Goal: Information Seeking & Learning: Learn about a topic

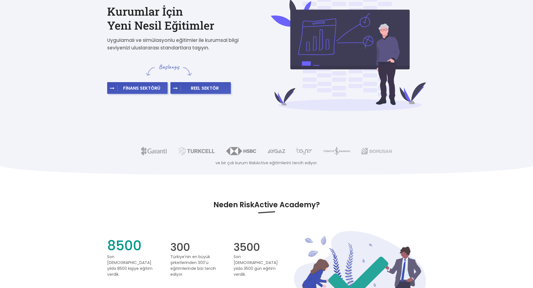
scroll to position [28, 0]
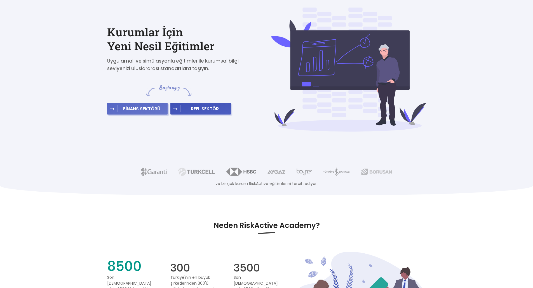
click at [146, 110] on span "FİNANS SEKTÖRÜ" at bounding box center [141, 109] width 48 height 6
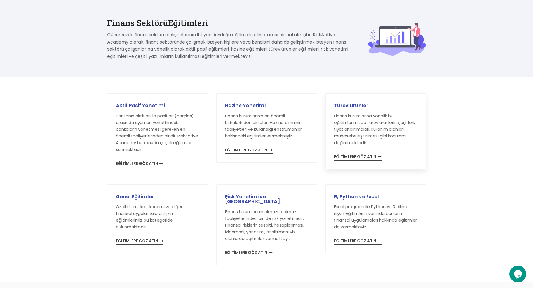
scroll to position [28, 0]
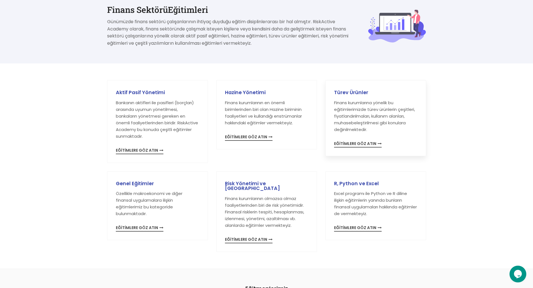
click at [345, 143] on span "EĞİTİMLERE GÖZ ATIN" at bounding box center [358, 145] width 48 height 6
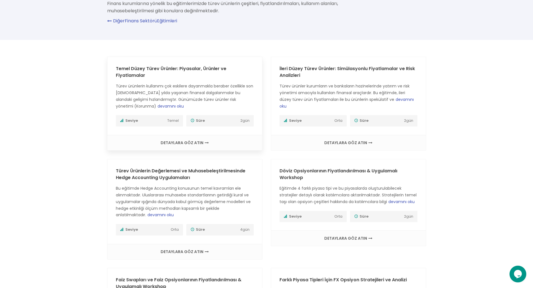
scroll to position [56, 0]
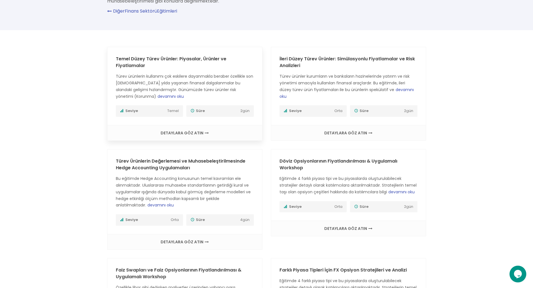
click at [179, 114] on li "Seviye Temel" at bounding box center [149, 110] width 67 height 11
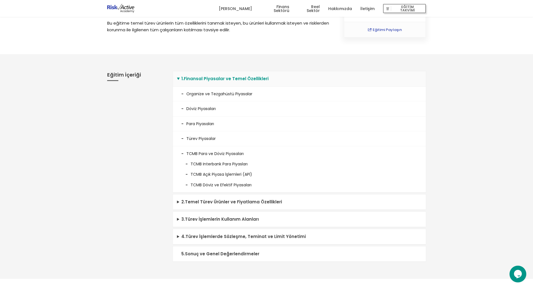
scroll to position [112, 0]
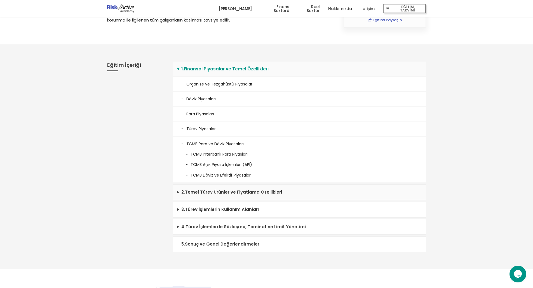
click at [182, 192] on summary "2 . Temel Türev Ürünler ve Fiyatlama Özellikleri" at bounding box center [299, 192] width 253 height 15
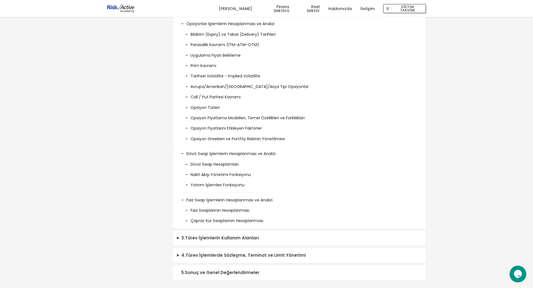
scroll to position [447, 0]
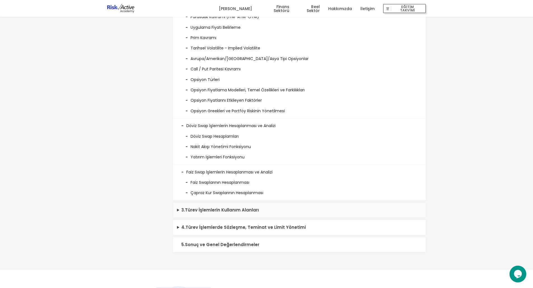
click at [184, 209] on summary "3 . Türev İşlemlerin Kullanım Alanları" at bounding box center [299, 210] width 253 height 15
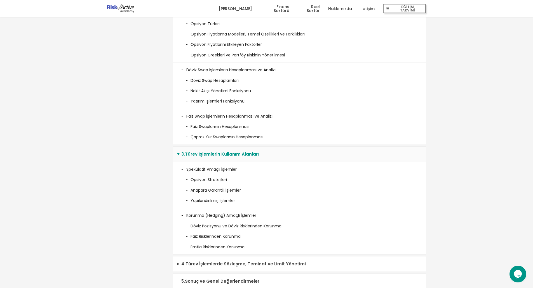
scroll to position [531, 0]
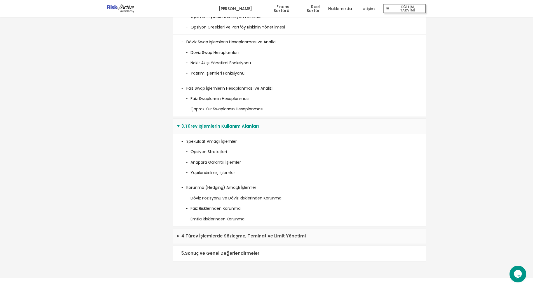
click at [210, 234] on summary "4 . Türev İşlemlerde Sözleşme, Teminat ve Limit Yönetimi" at bounding box center [299, 236] width 253 height 15
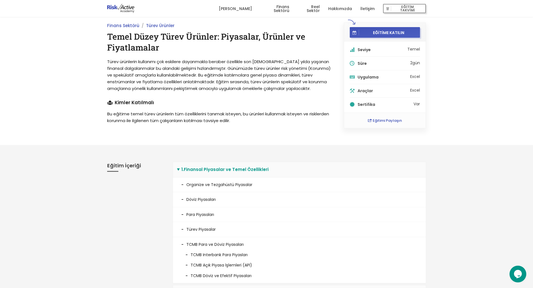
scroll to position [0, 0]
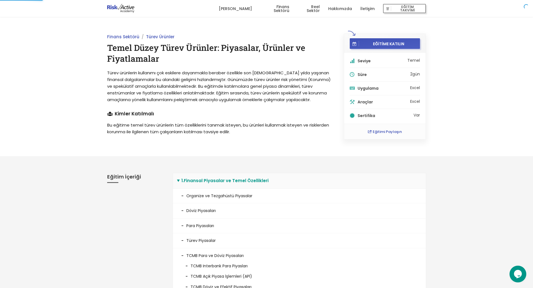
scroll to position [56, 0]
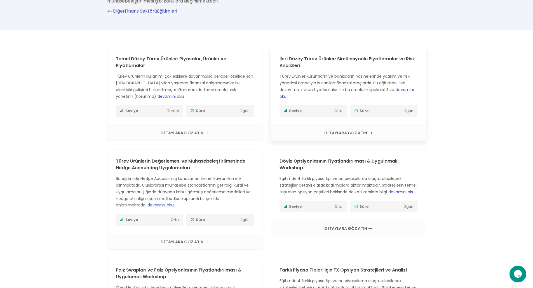
click at [328, 67] on h3 "İleri Düzey Türev Ürünler: Simülasyonlu Fiyatlamalar ve Risk Analizleri" at bounding box center [348, 62] width 138 height 13
click at [339, 133] on span "DETAYLARA GÖZ ATIN" at bounding box center [348, 133] width 143 height 4
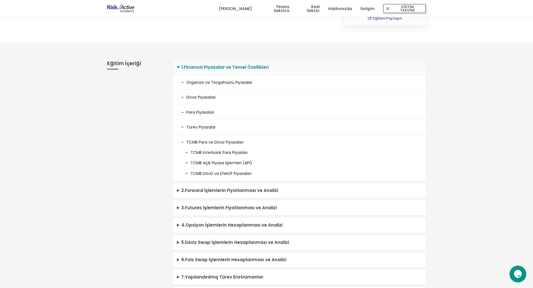
scroll to position [168, 0]
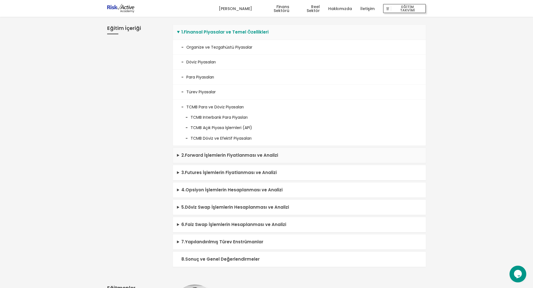
click at [286, 158] on summary "2 . Forward İşlemlerin Fiyatlanması ve Analizi" at bounding box center [299, 155] width 253 height 15
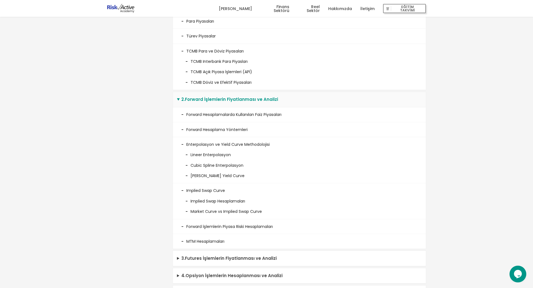
scroll to position [252, 0]
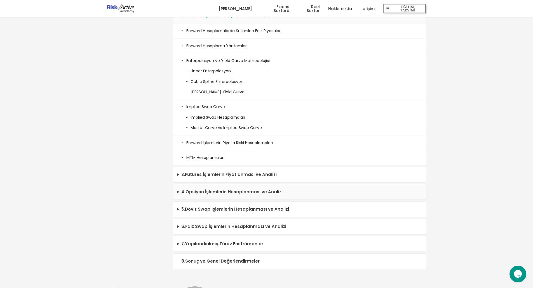
click at [247, 196] on summary "4 . Opsiyon İşlemlerin Hesaplanması ve Analizi" at bounding box center [299, 192] width 253 height 15
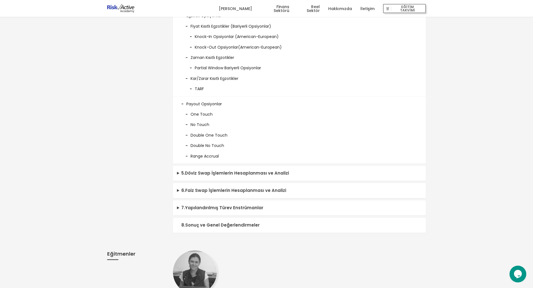
scroll to position [699, 0]
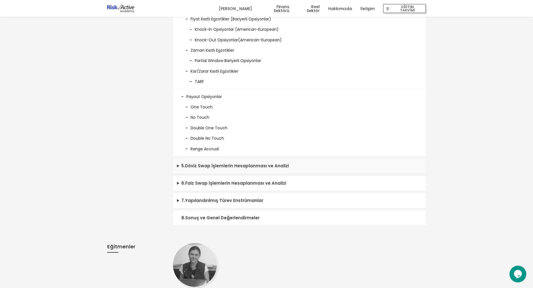
click at [276, 169] on summary "5 . Döviz Swap İşlemlerin Hesaplanması ve Analizi" at bounding box center [299, 166] width 253 height 15
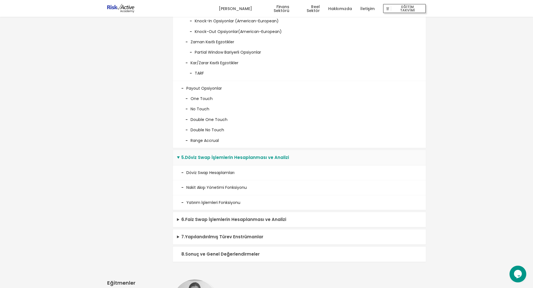
scroll to position [755, 0]
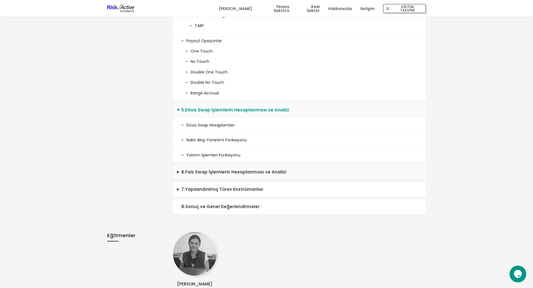
click at [240, 175] on summary "6 . Faiz Swap İşlemlerin Hesaplanması ve Analizi" at bounding box center [299, 172] width 253 height 15
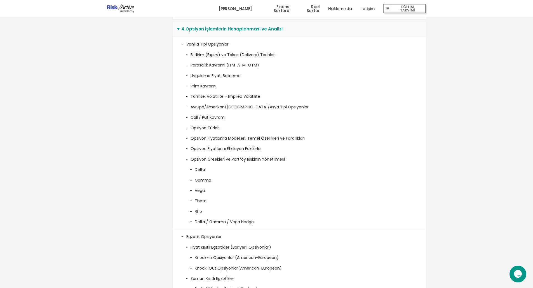
scroll to position [391, 0]
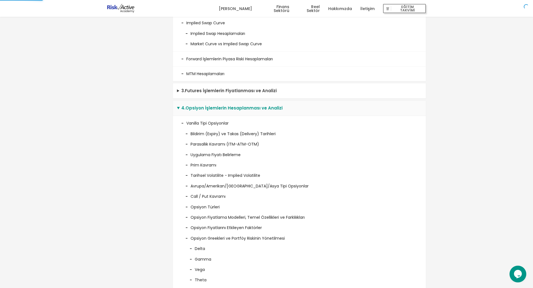
scroll to position [56, 0]
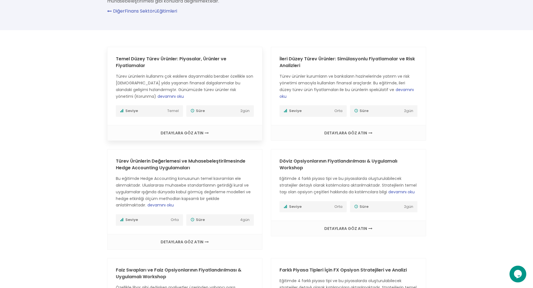
click at [158, 131] on span "DETAYLARA GÖZ ATIN" at bounding box center [184, 133] width 143 height 4
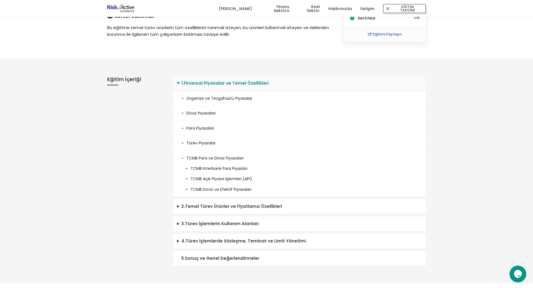
scroll to position [112, 0]
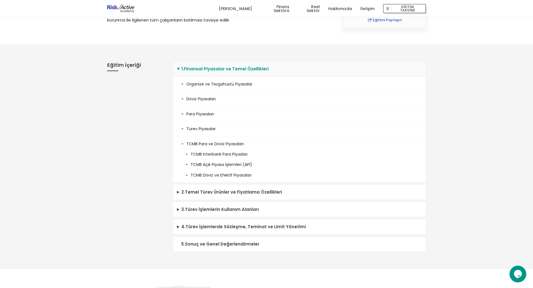
scroll to position [56, 0]
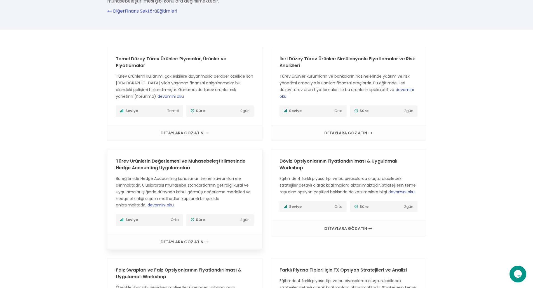
click at [233, 248] on div "DETAYLARA GÖZ ATIN" at bounding box center [184, 241] width 155 height 15
click at [194, 137] on div "DETAYLARA GÖZ ATIN" at bounding box center [184, 132] width 155 height 15
click at [238, 135] on span "DETAYLARA GÖZ ATIN" at bounding box center [184, 133] width 143 height 4
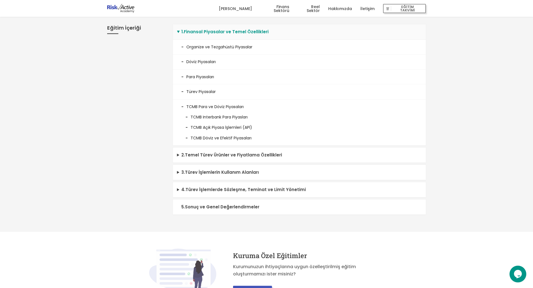
scroll to position [140, 0]
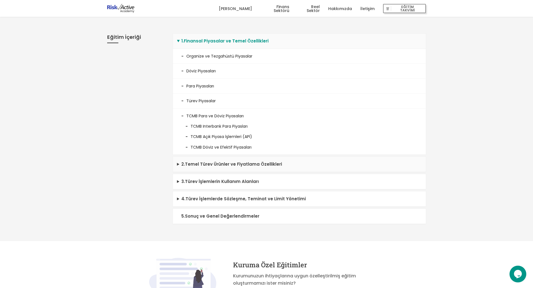
click at [263, 161] on summary "2 . Temel Türev Ürünler ve Fiyatlama Özellikleri" at bounding box center [299, 164] width 253 height 15
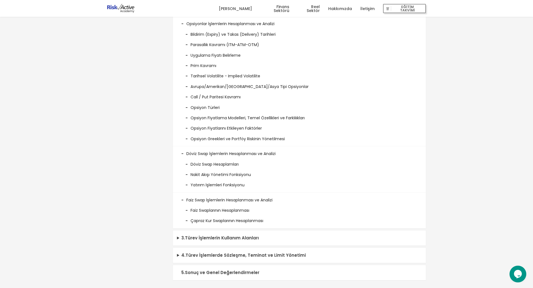
scroll to position [475, 0]
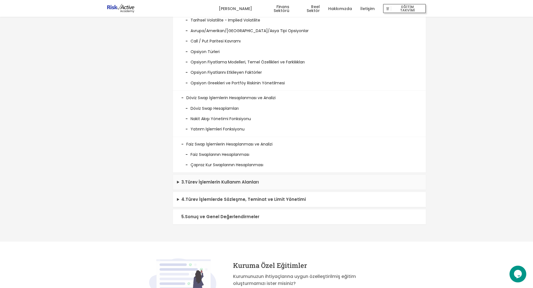
click at [230, 178] on summary "3 . Türev İşlemlerin Kullanım Alanları" at bounding box center [299, 182] width 253 height 15
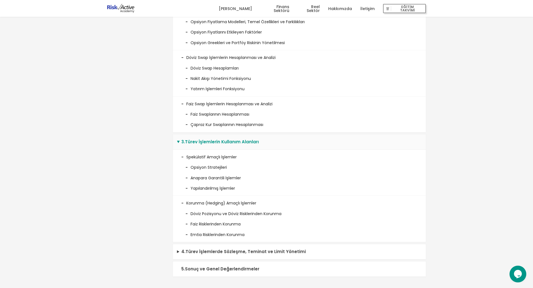
scroll to position [503, 0]
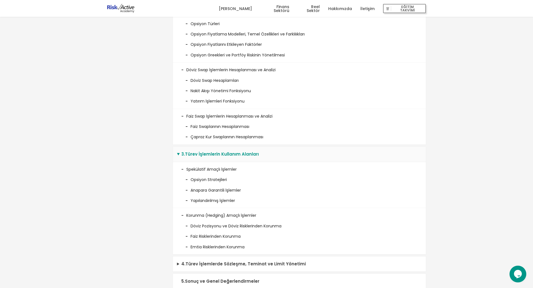
scroll to position [56, 0]
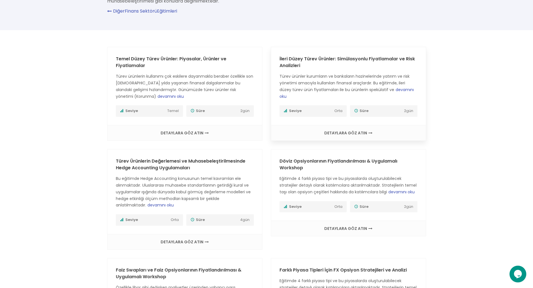
click at [327, 132] on span "DETAYLARA GÖZ ATIN" at bounding box center [348, 133] width 143 height 4
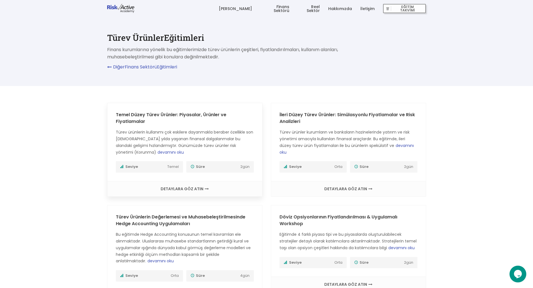
click at [220, 192] on div "DETAYLARA GÖZ ATIN" at bounding box center [184, 188] width 155 height 15
click at [205, 147] on span "Türev ürünlerin kullanımı çok eskilere dayanmakla beraber özellikle son [DEMOGR…" at bounding box center [184, 141] width 137 height 25
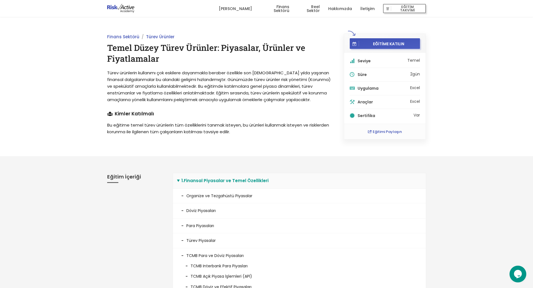
click at [317, 38] on ul "Finans Sektörü [PERSON_NAME]" at bounding box center [219, 37] width 224 height 7
click at [27, 19] on div "Finans Sektörü Türev Ürünler Temel Düzey Türev Ürünler: Piyasalar, Ürünler ve F…" at bounding box center [266, 87] width 533 height 140
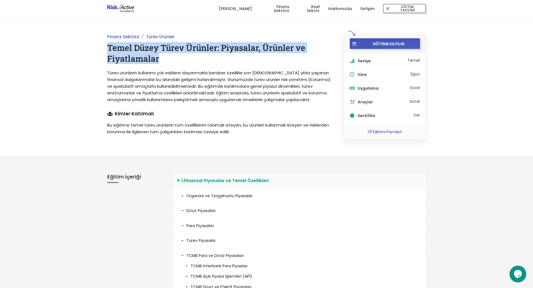
drag, startPoint x: 107, startPoint y: 49, endPoint x: 183, endPoint y: 63, distance: 78.0
click at [183, 63] on div "Finans Sektörü Türev Ürünler Temel Düzey Türev Ürünler: Piyasalar, Ürünler ve F…" at bounding box center [219, 87] width 237 height 106
copy h1 "Temel Düzey Türev Ürünler: Piyasalar, Ürünler ve Fiyatlamalar"
drag, startPoint x: 45, startPoint y: 59, endPoint x: 110, endPoint y: 0, distance: 87.1
click at [45, 59] on div "Finans Sektörü Türev Ürünler Temel Düzey Türev Ürünler: Piyasalar, Ürünler ve F…" at bounding box center [266, 87] width 533 height 140
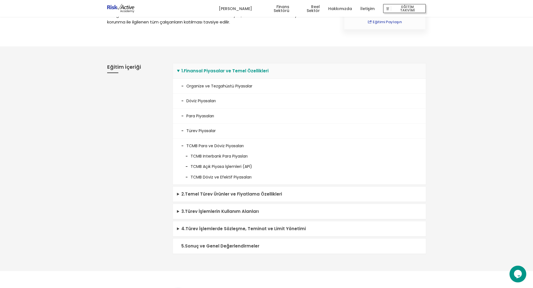
scroll to position [112, 0]
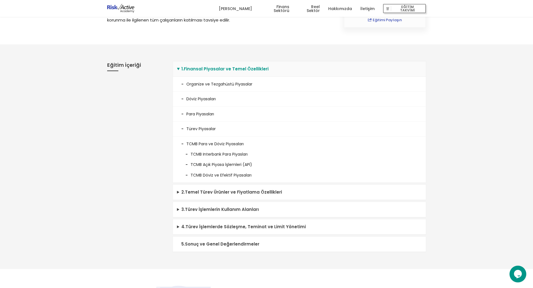
click at [179, 67] on summary "1 . Finansal Piyasalar ve Temel Özellikleri" at bounding box center [299, 69] width 253 height 15
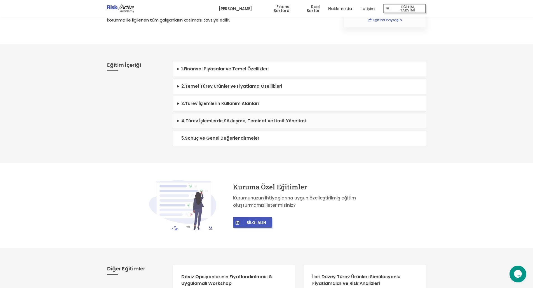
click at [183, 121] on summary "4 . Türev İşlemlerde Sözleşme, Teminat ve Limit Yönetimi" at bounding box center [299, 121] width 253 height 15
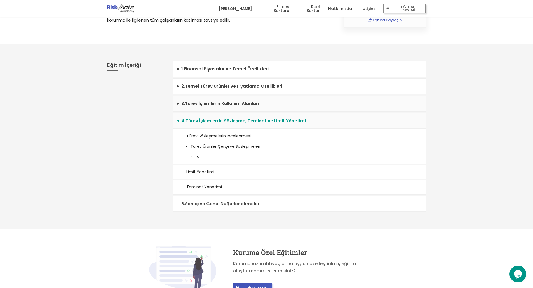
click at [184, 105] on summary "3 . Türev İşlemlerin Kullanım Alanları" at bounding box center [299, 103] width 253 height 15
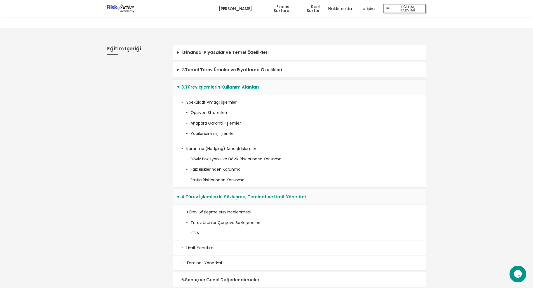
scroll to position [140, 0]
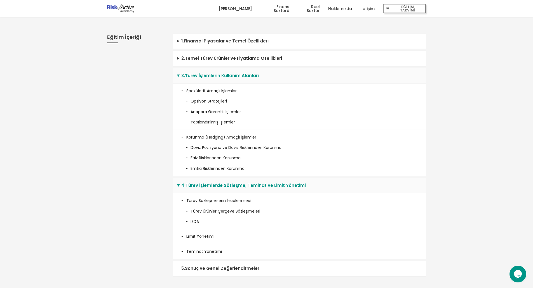
click at [180, 185] on summary "4 . Türev İşlemlerde Sözleşme, Teminat ve Limit Yönetimi" at bounding box center [299, 185] width 253 height 15
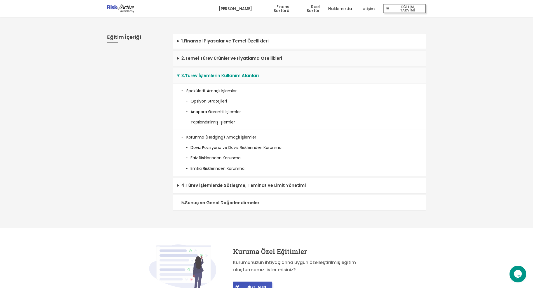
click at [215, 58] on summary "2 . Temel Türev Ürünler ve Fiyatlama Özellikleri" at bounding box center [299, 58] width 253 height 15
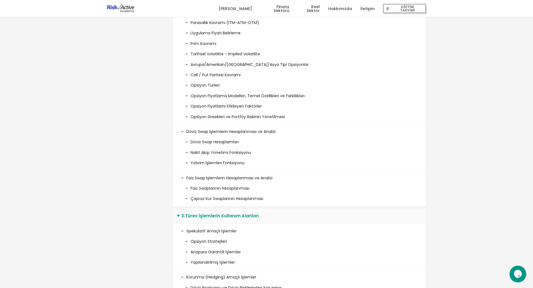
click at [180, 217] on summary "3 . Türev İşlemlerin Kullanım Alanları" at bounding box center [299, 216] width 253 height 15
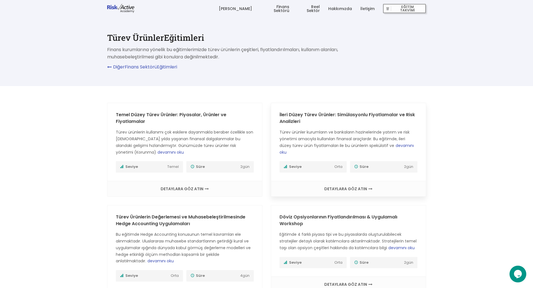
click at [350, 190] on span "DETAYLARA GÖZ ATIN" at bounding box center [348, 189] width 143 height 4
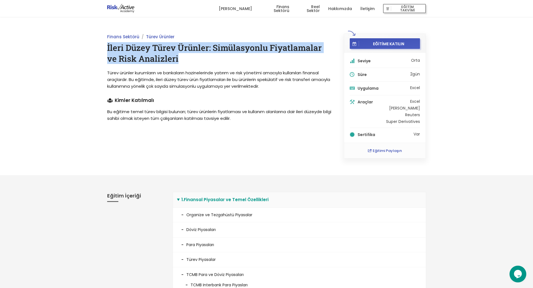
drag, startPoint x: 104, startPoint y: 45, endPoint x: 214, endPoint y: 60, distance: 110.3
click at [214, 60] on div "Finans Sektörü Türev Ürünler İleri Düzey Türev Ürünler: Simülasyonlu Fiyatlamal…" at bounding box center [219, 96] width 237 height 125
copy h1 "İleri Düzey Türev Ürünler: Simülasyonlu Fiyatlamalar ve Risk Analizleri"
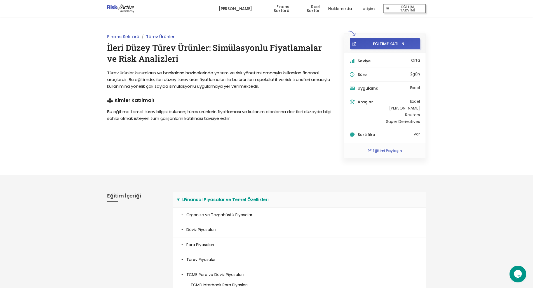
click at [18, 104] on div "Finans Sektörü Türev Ürünler İleri Düzey Türev Ürünler: Simülasyonlu Fiyatlamal…" at bounding box center [266, 96] width 533 height 159
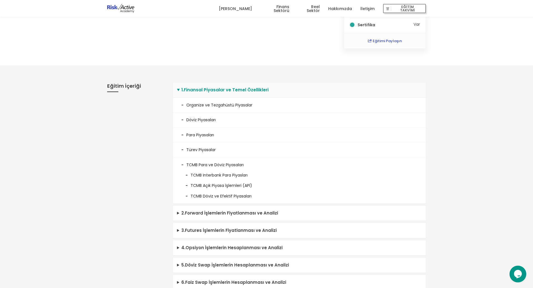
scroll to position [112, 0]
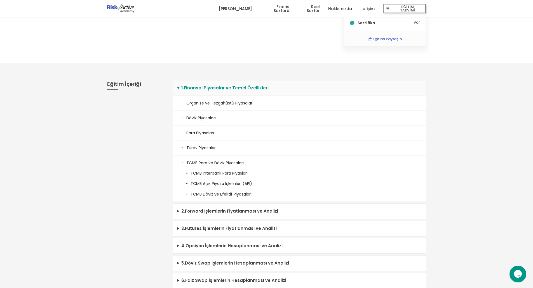
click at [185, 88] on summary "1 . Finansal Piyasalar ve Temel Özellikleri" at bounding box center [299, 88] width 253 height 15
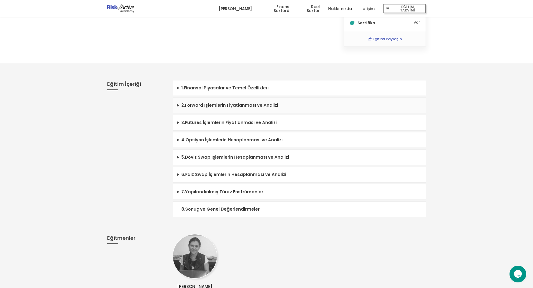
click at [197, 108] on summary "2 . Forward İşlemlerin Fiyatlanması ve Analizi" at bounding box center [299, 105] width 253 height 15
